Goal: Navigation & Orientation: Find specific page/section

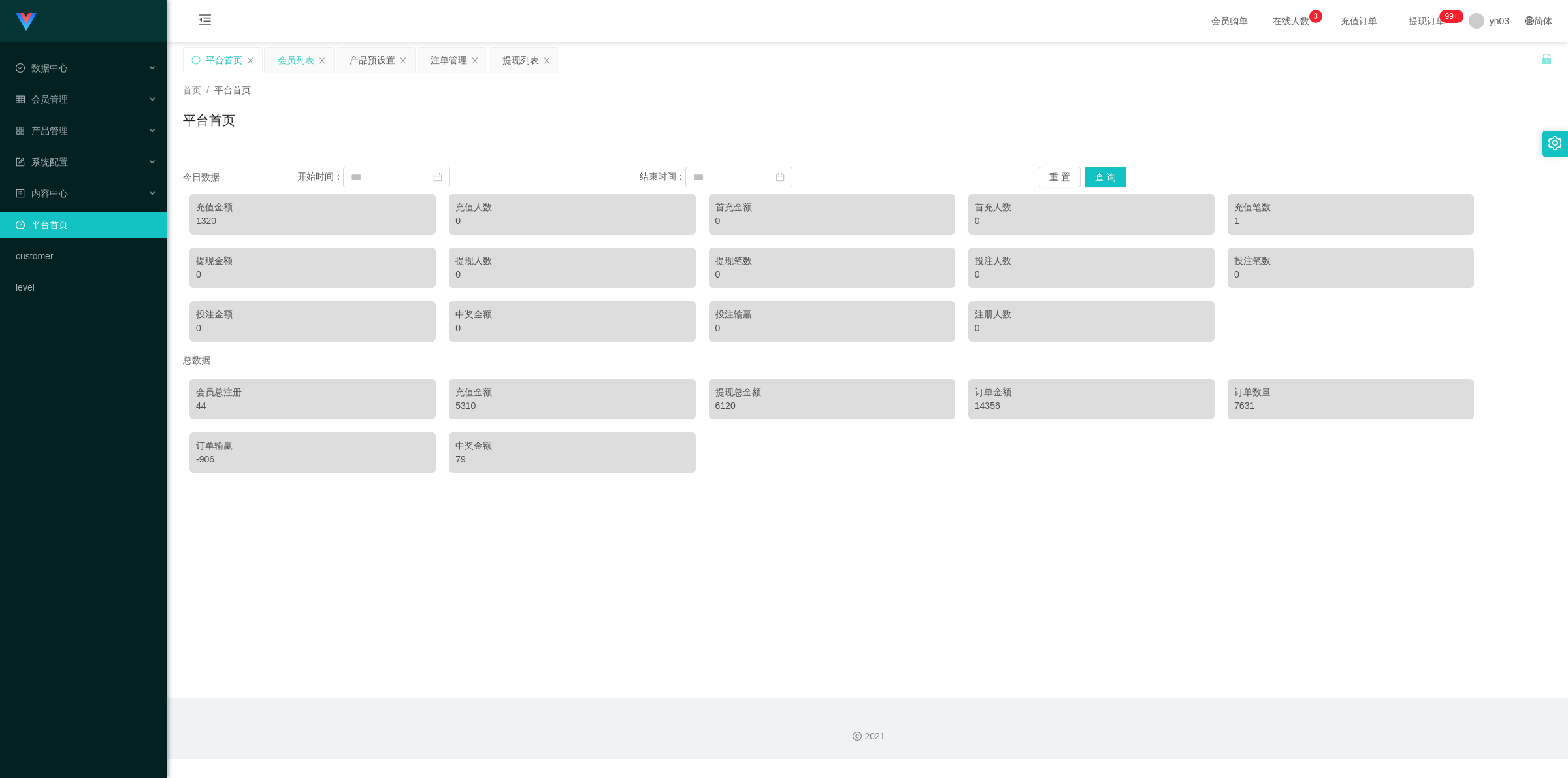
click at [311, 53] on div "会员列表" at bounding box center [296, 60] width 37 height 25
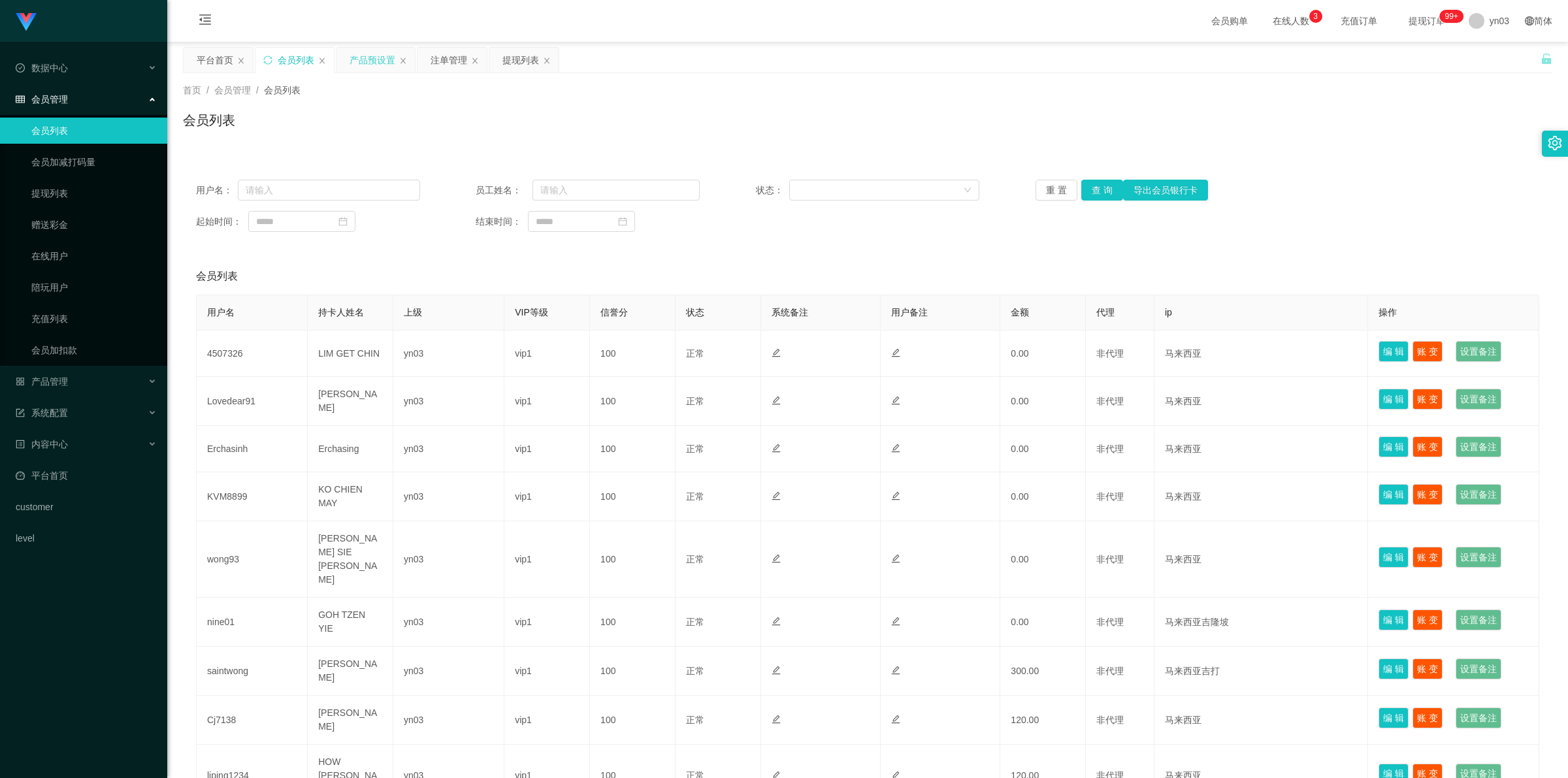
click at [368, 60] on div "产品预设置" at bounding box center [373, 60] width 46 height 25
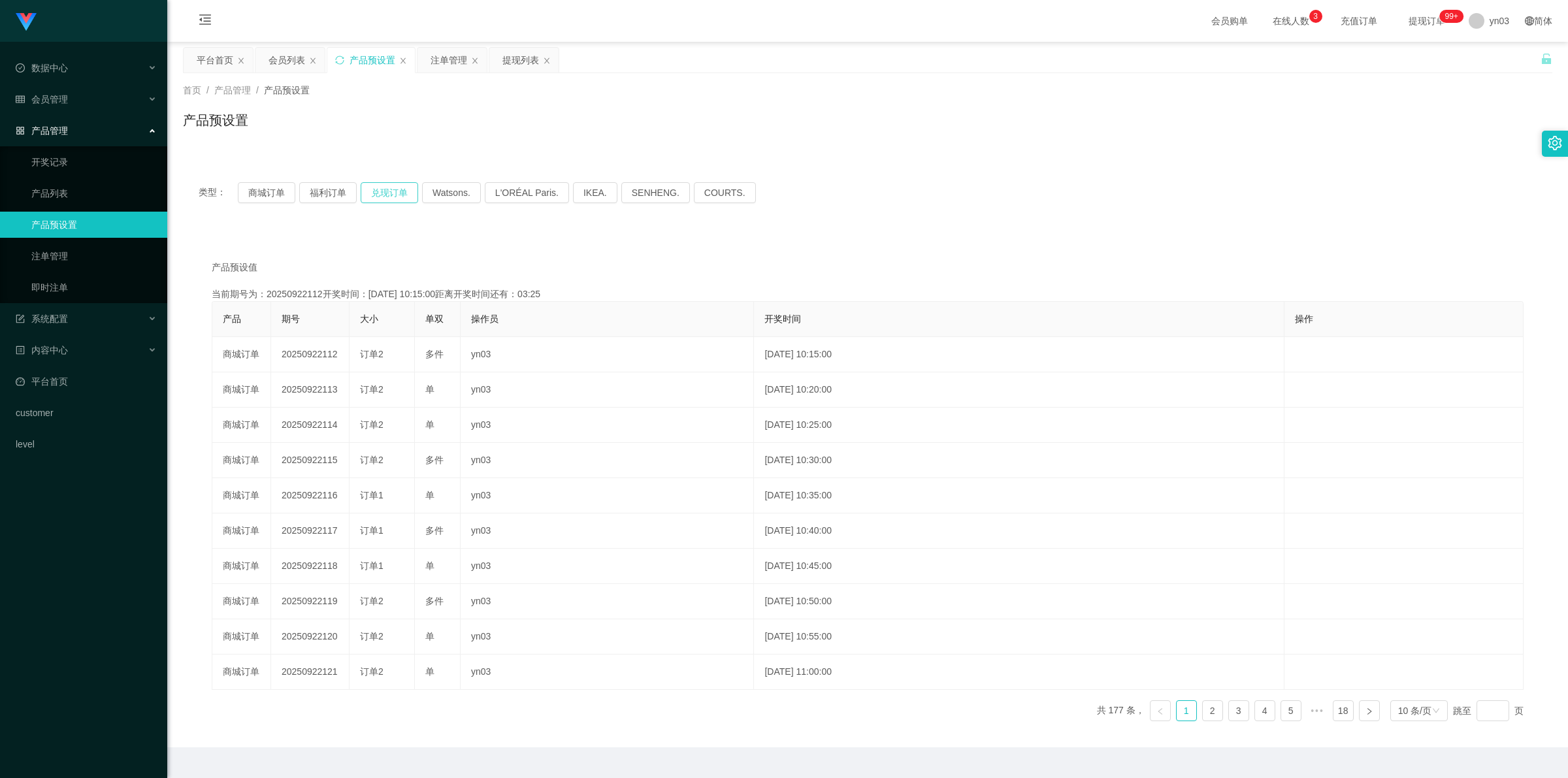
click at [390, 193] on button "兑现订单" at bounding box center [390, 192] width 57 height 21
click at [291, 62] on div "会员列表" at bounding box center [287, 60] width 37 height 25
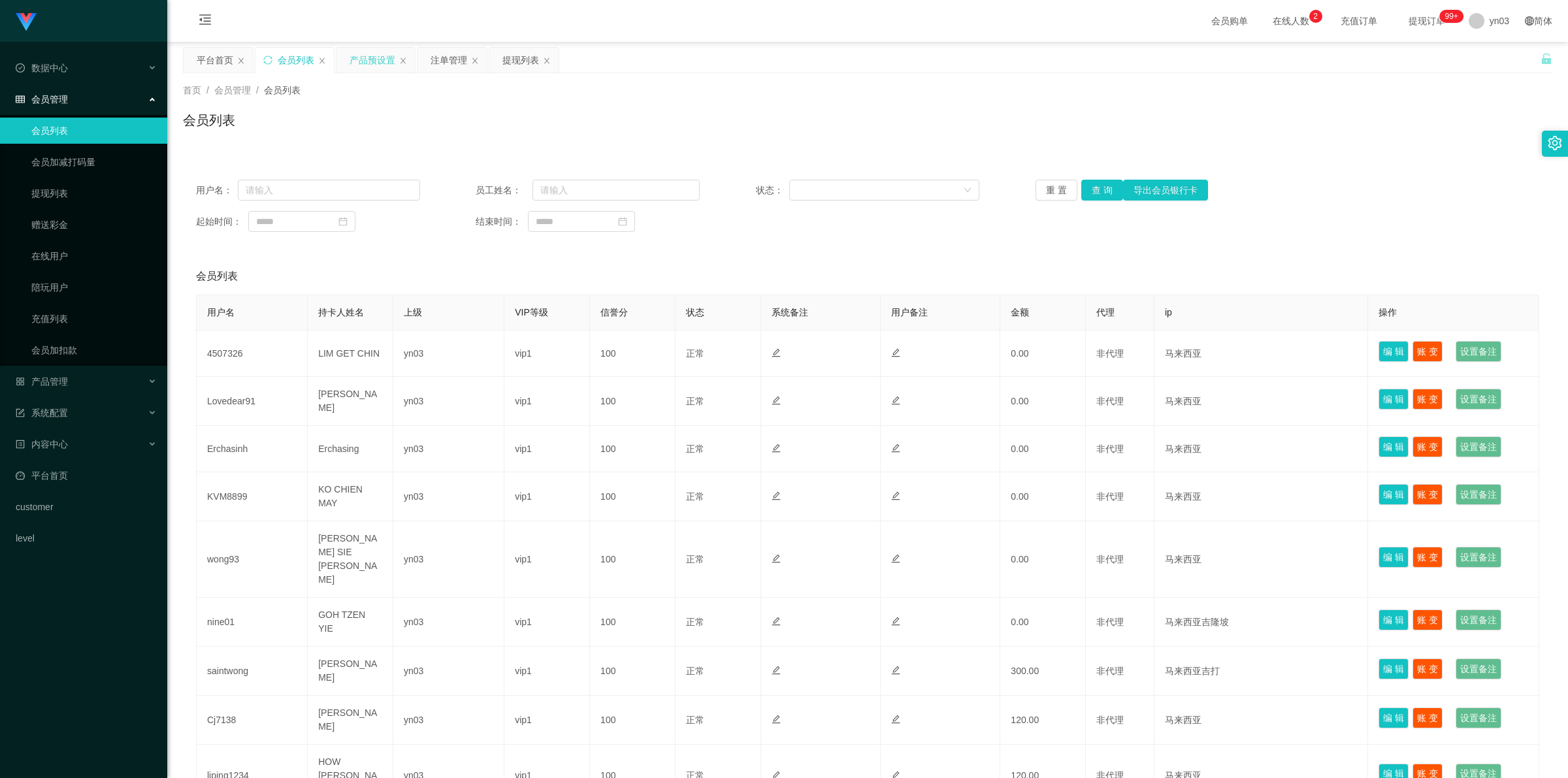
click at [376, 56] on div "产品预设置" at bounding box center [373, 60] width 46 height 25
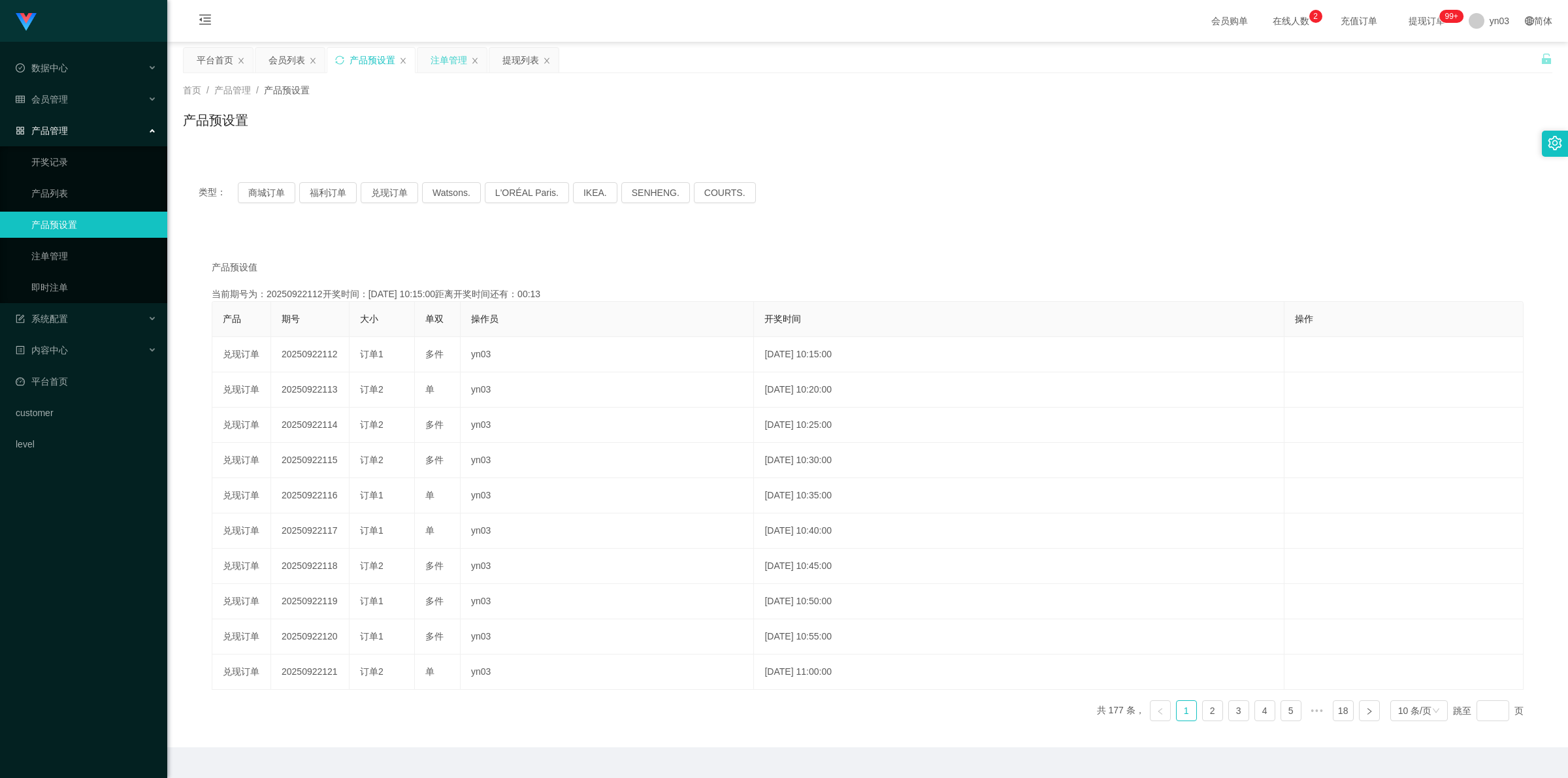
click at [465, 67] on div "注单管理" at bounding box center [449, 60] width 37 height 25
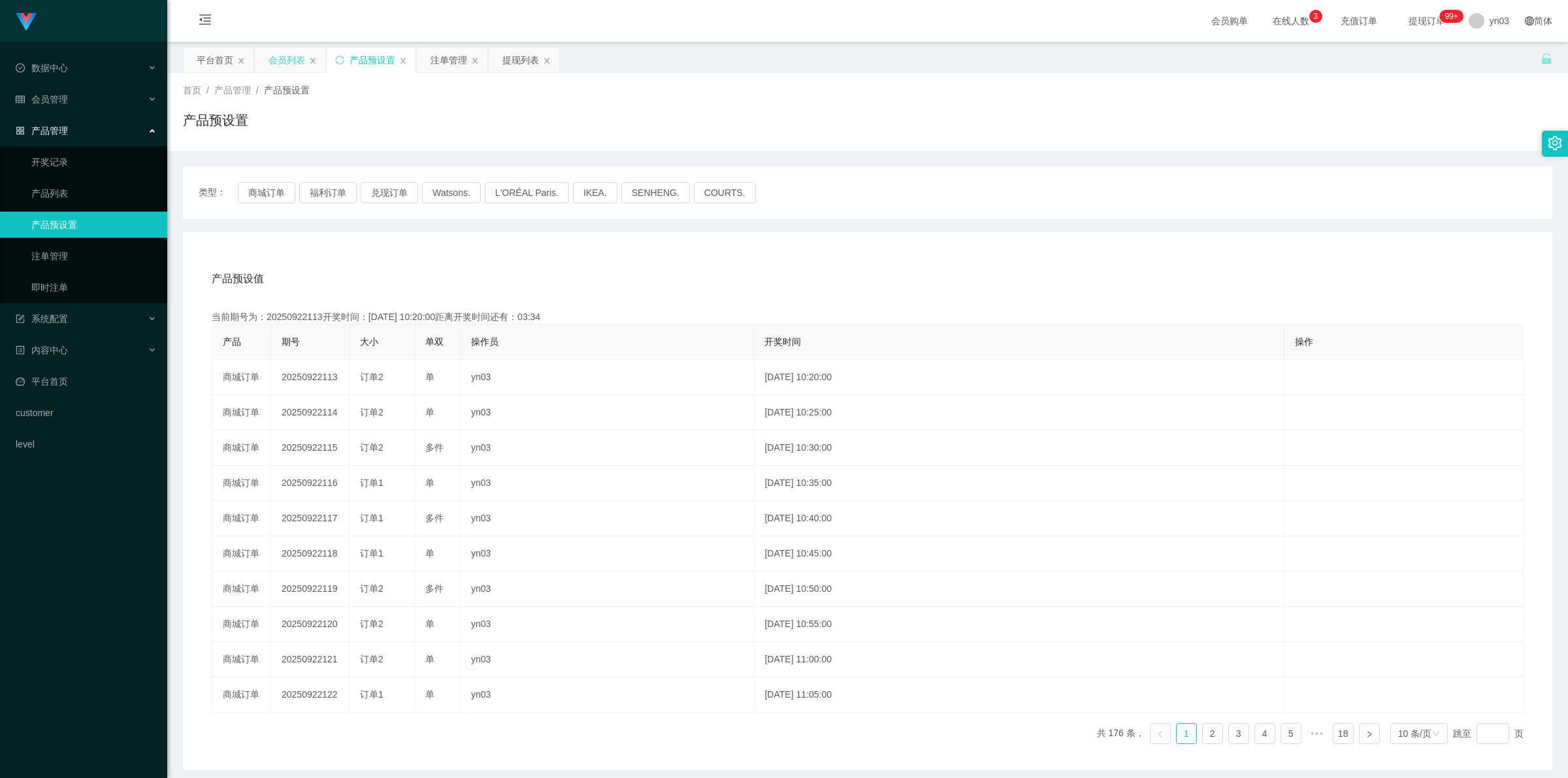
click at [292, 56] on div "会员列表" at bounding box center [287, 60] width 37 height 25
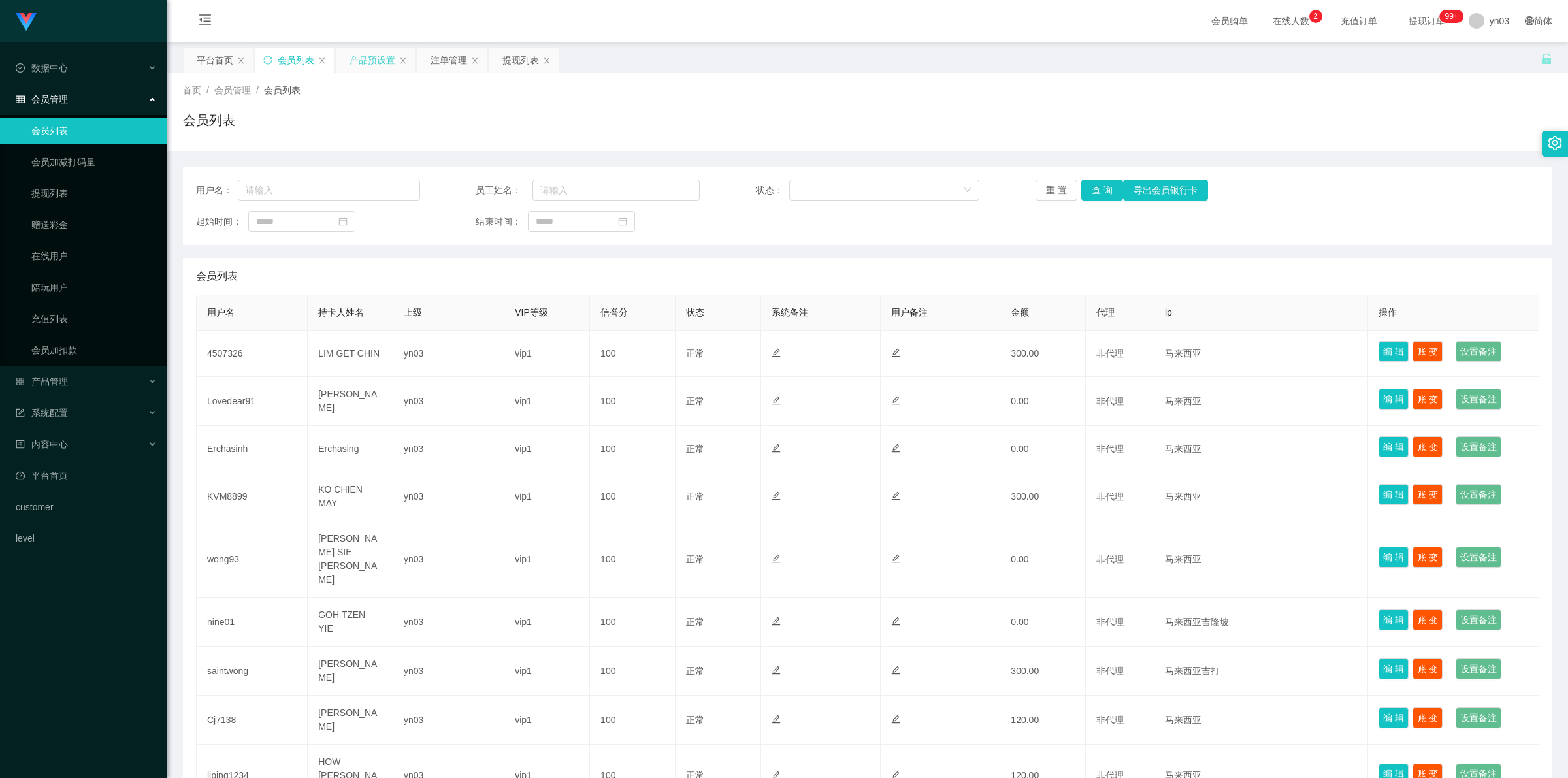
click at [371, 62] on div "产品预设置" at bounding box center [373, 60] width 46 height 25
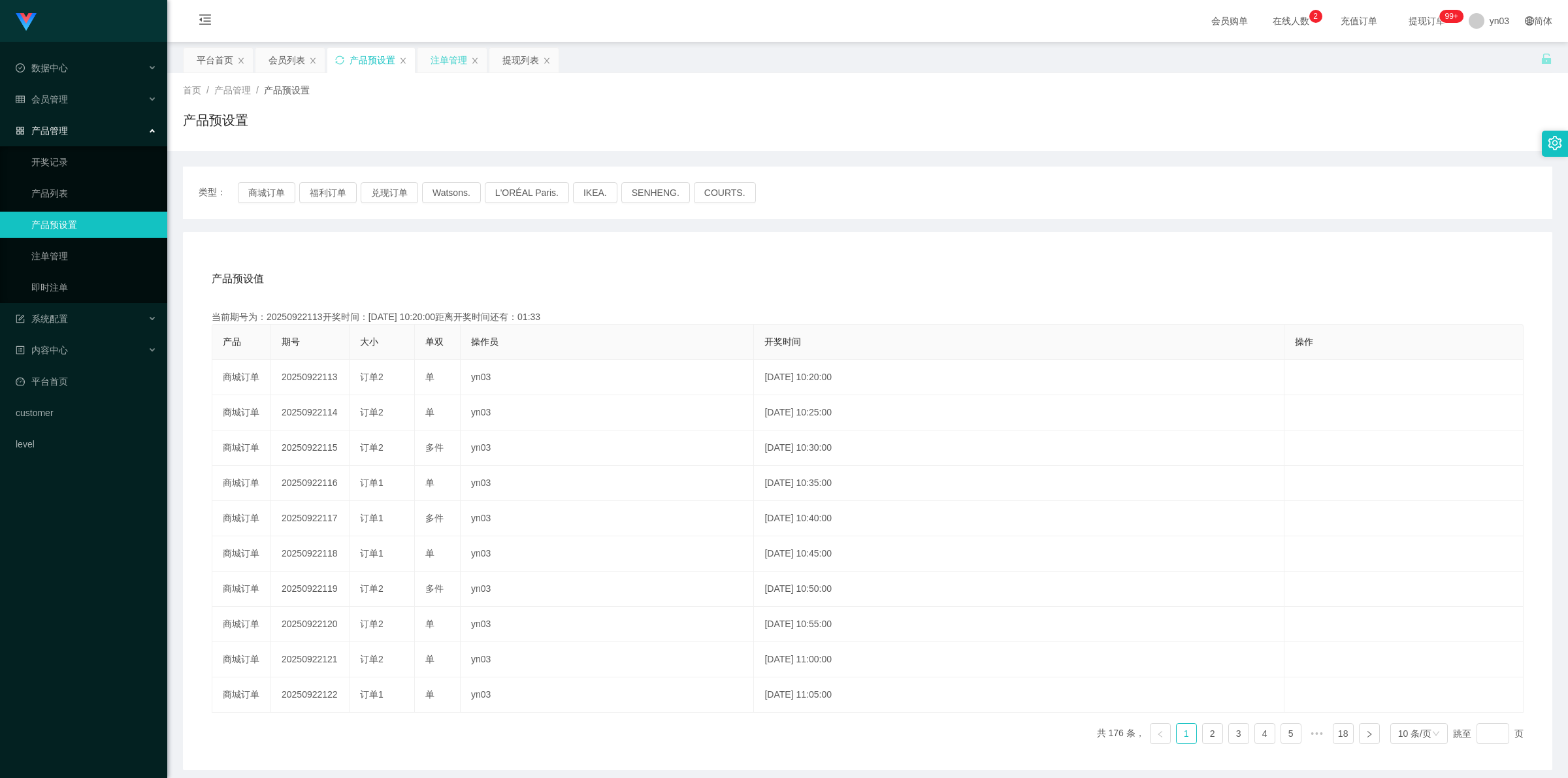
click at [449, 65] on div "注单管理" at bounding box center [449, 60] width 37 height 25
